Goal: Transaction & Acquisition: Purchase product/service

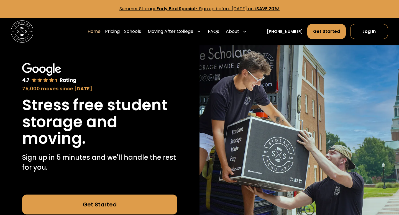
scroll to position [6, 0]
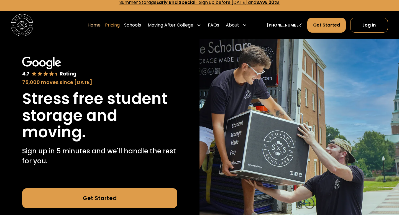
click at [120, 27] on link "Pricing" at bounding box center [112, 25] width 15 height 16
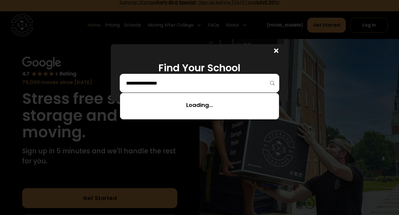
click at [186, 79] on input "search" at bounding box center [199, 83] width 148 height 9
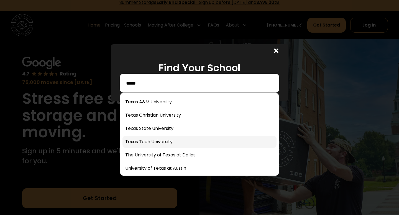
type input "*****"
click at [171, 144] on link at bounding box center [199, 142] width 154 height 12
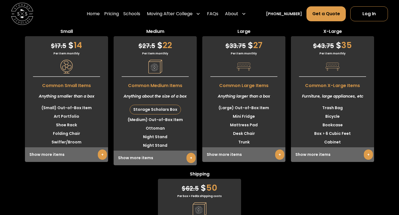
scroll to position [1438, 0]
